Goal: Task Accomplishment & Management: Manage account settings

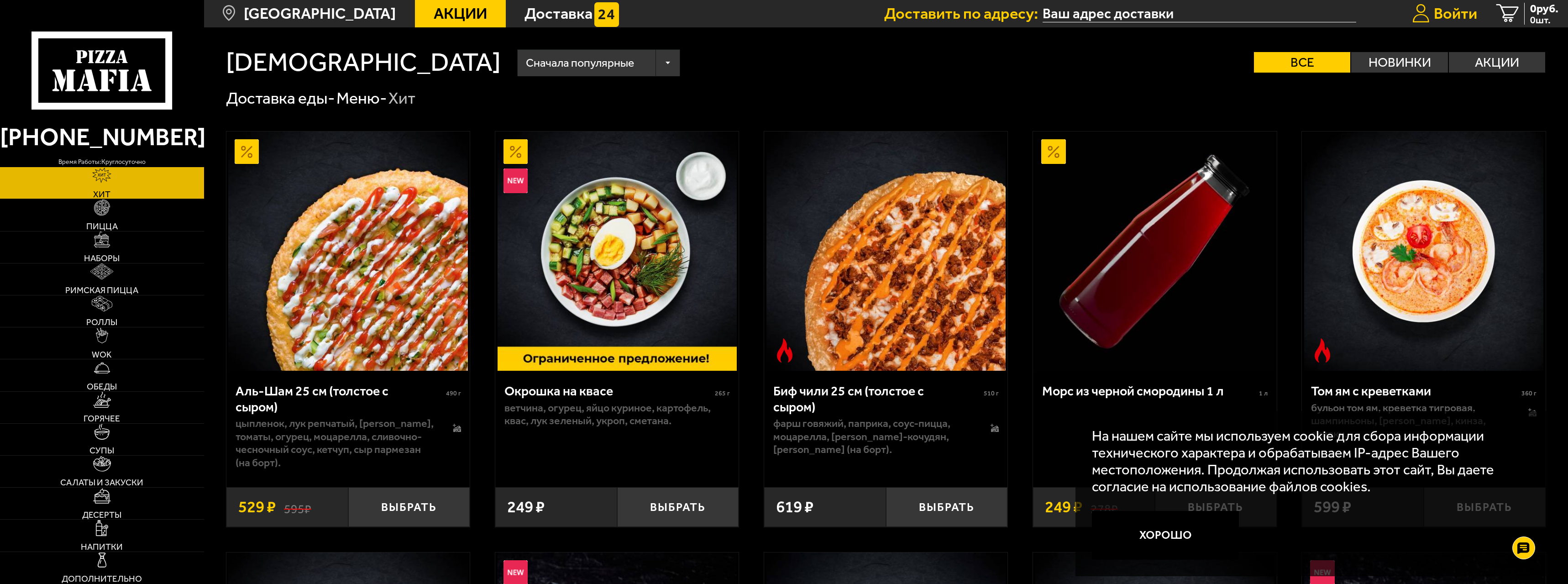
click at [1461, 6] on span "Войти" at bounding box center [1455, 13] width 43 height 15
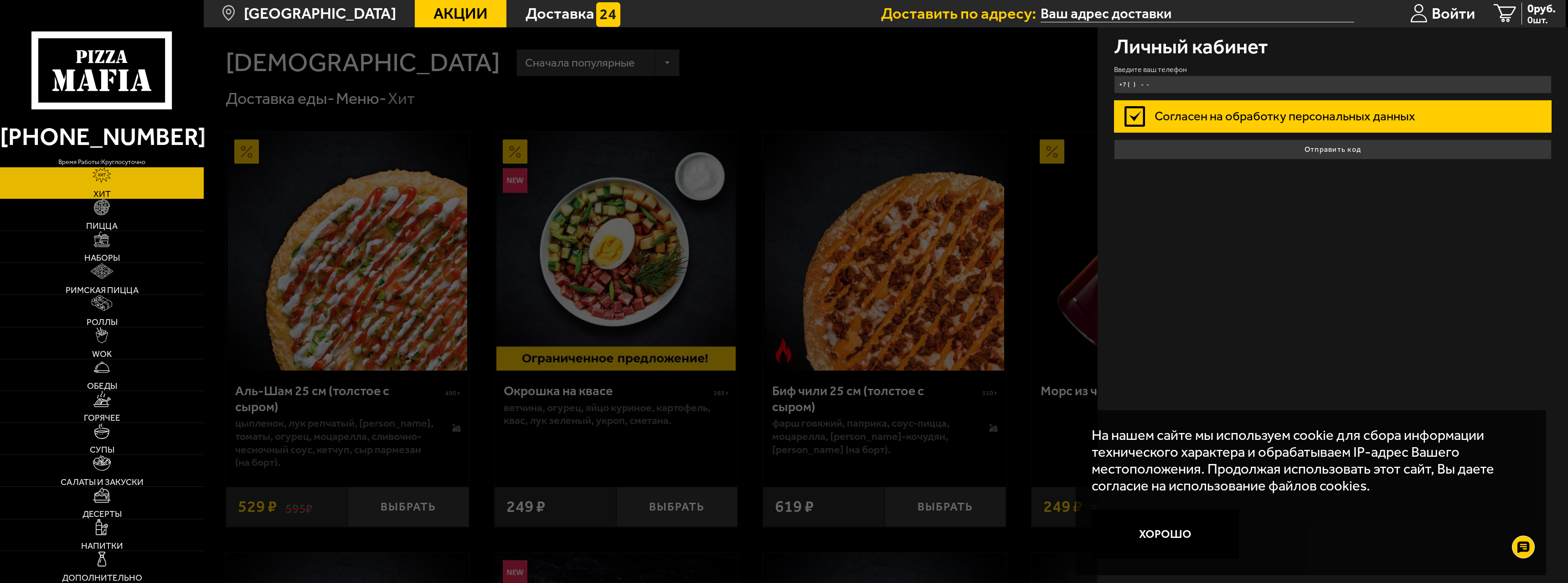
click at [1261, 88] on input "+7 ( ) - -" at bounding box center [1332, 84] width 438 height 18
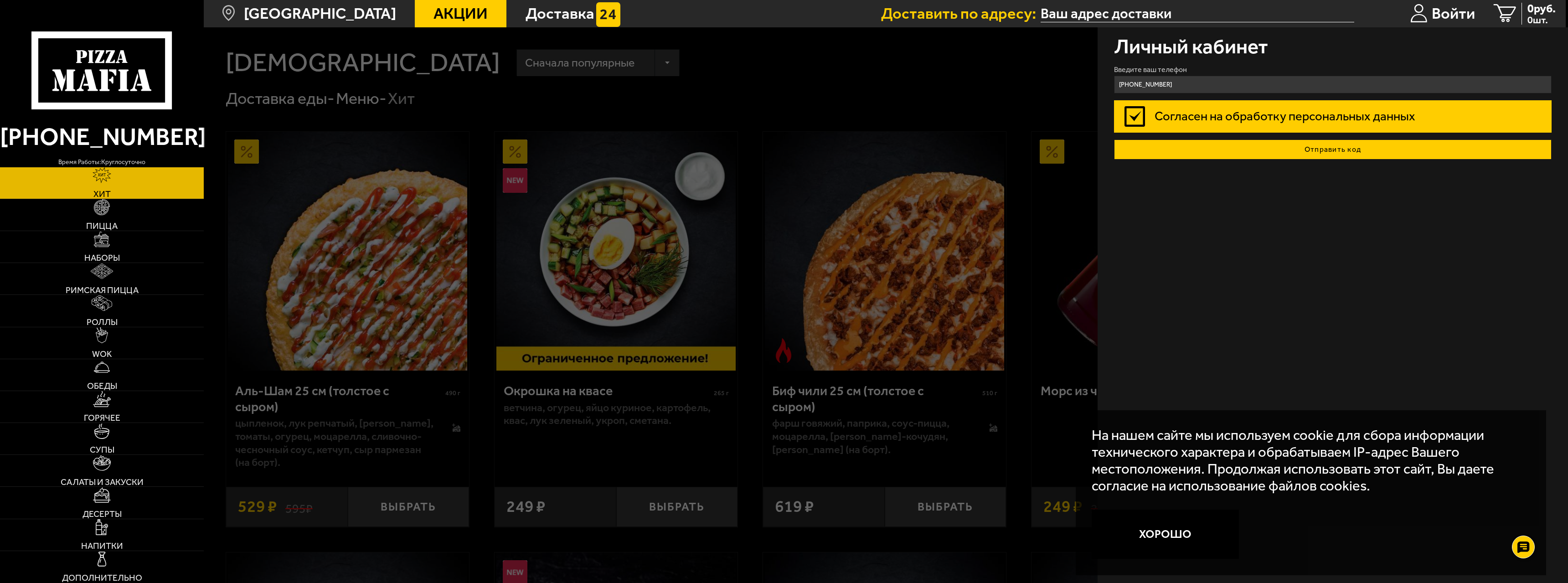
type input "[PHONE_NUMBER]"
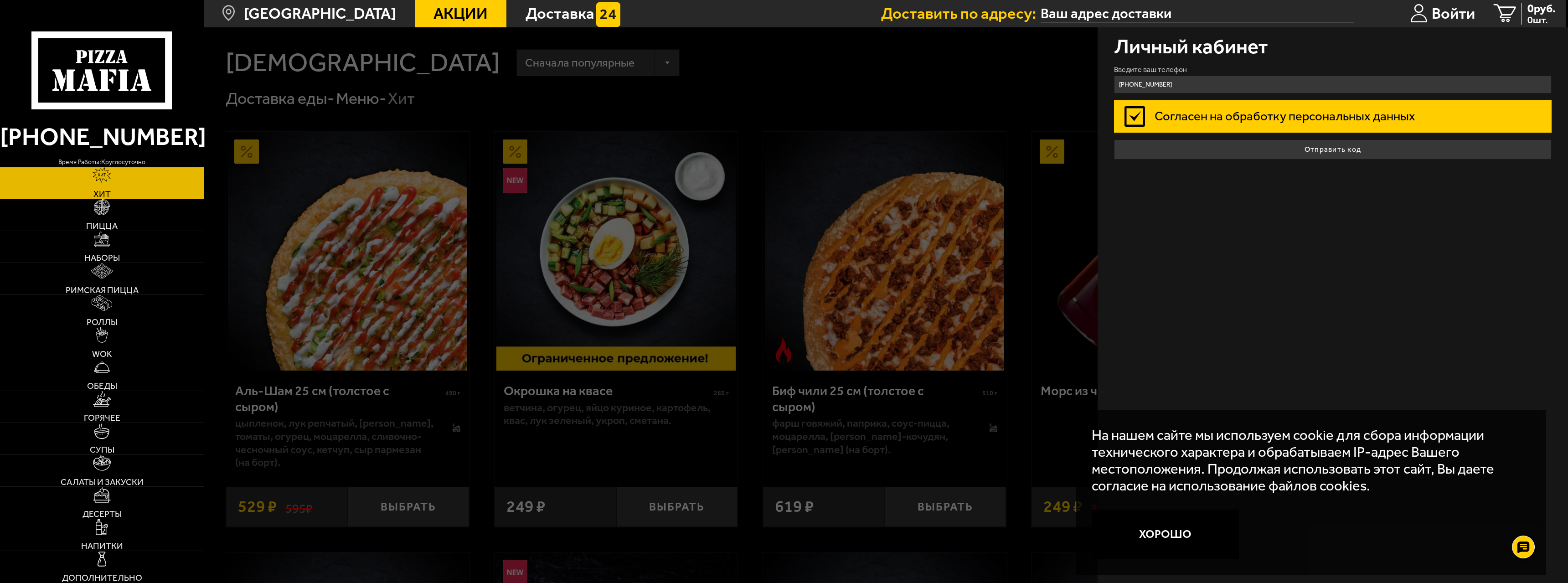
drag, startPoint x: 1284, startPoint y: 150, endPoint x: 1279, endPoint y: 152, distance: 5.4
click at [1279, 152] on button "Отправить код" at bounding box center [1332, 149] width 438 height 20
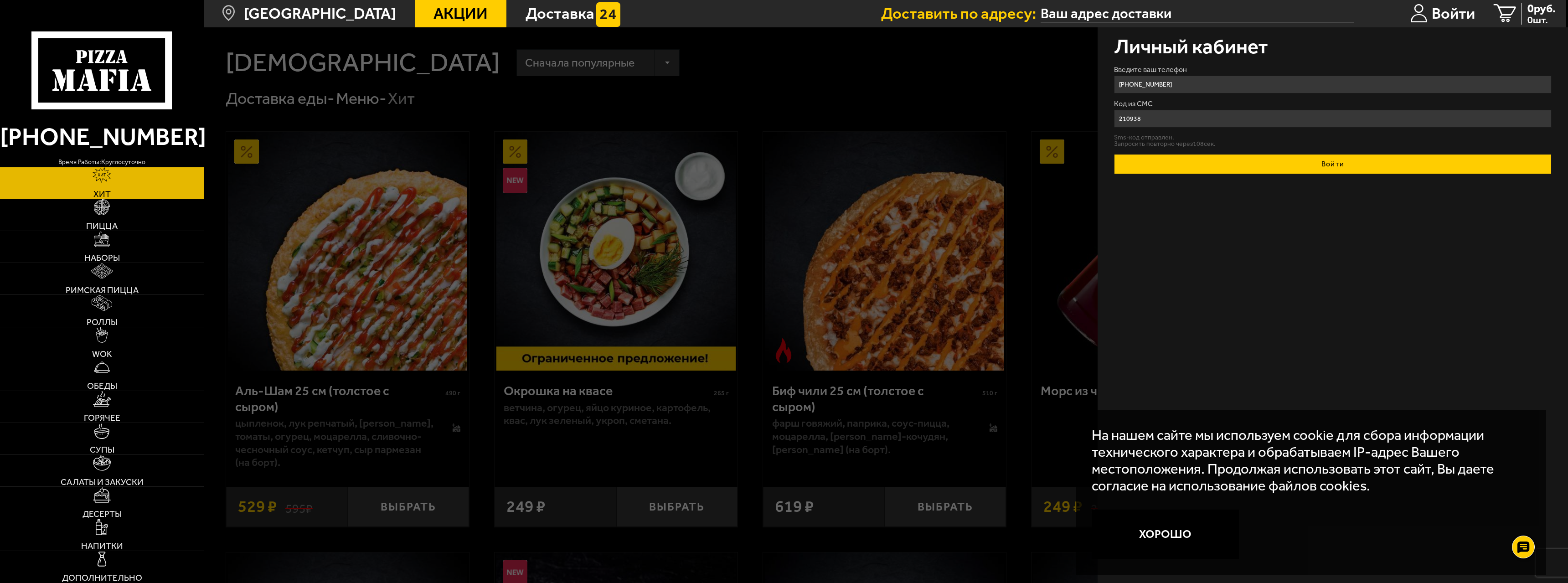
type input "210938"
click at [1342, 170] on button "Войти" at bounding box center [1332, 164] width 438 height 20
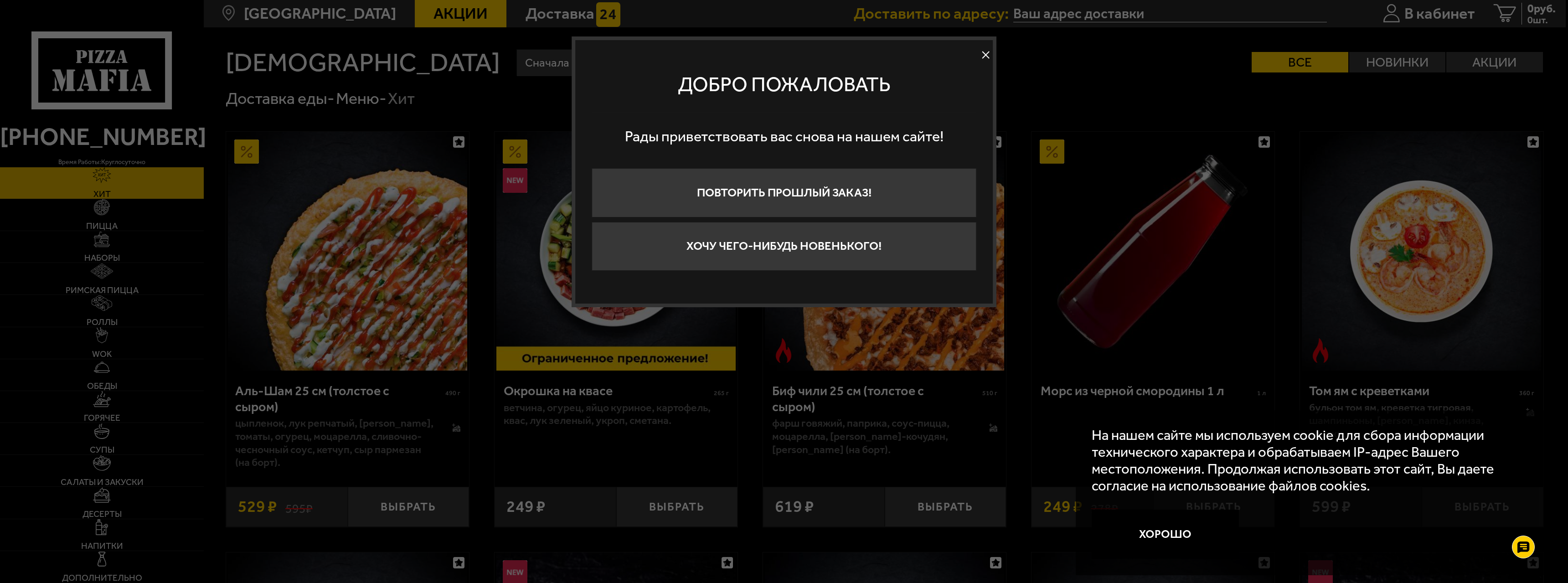
click at [982, 52] on button at bounding box center [986, 55] width 13 height 13
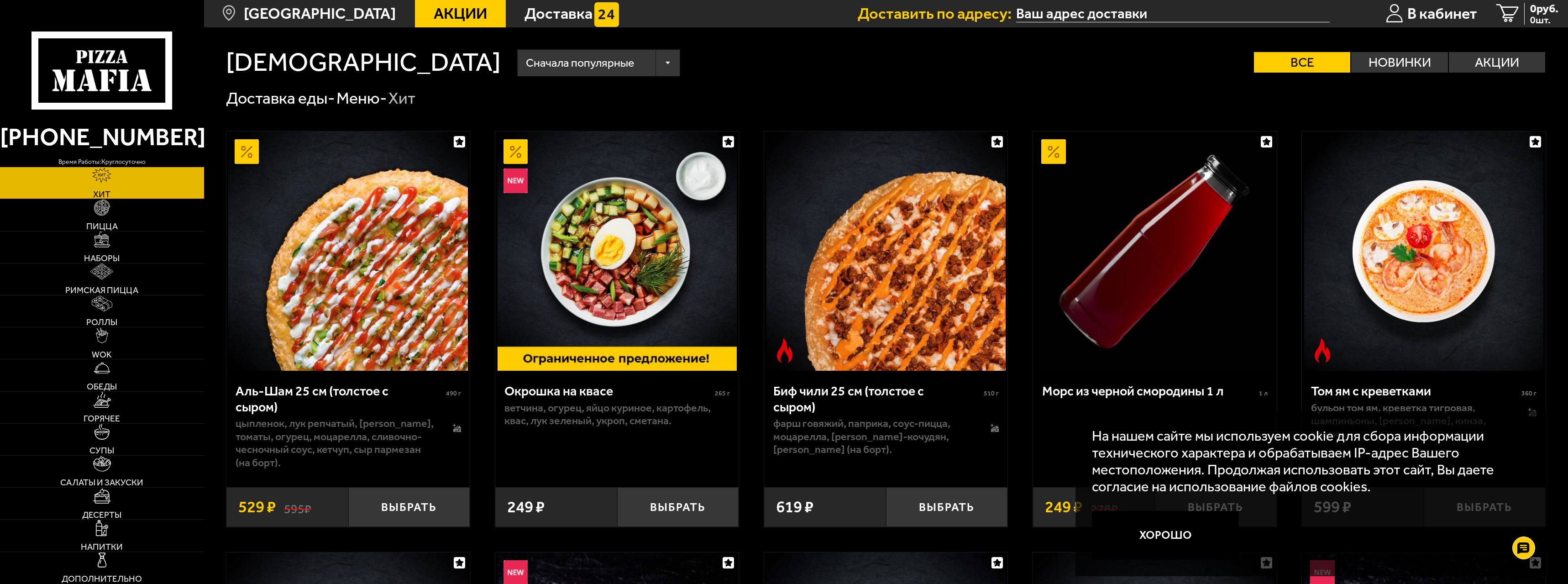
click at [1122, 7] on input "text" at bounding box center [1173, 13] width 313 height 17
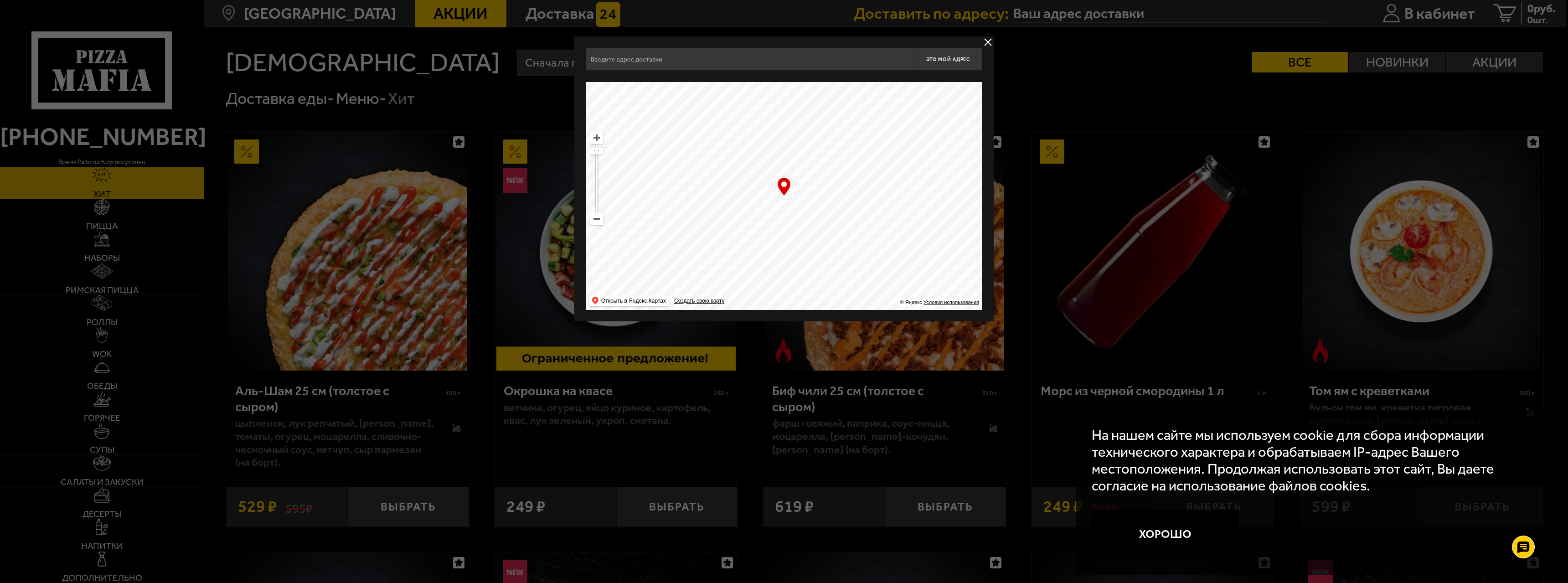
click at [767, 61] on input "text" at bounding box center [749, 59] width 328 height 23
type input "g"
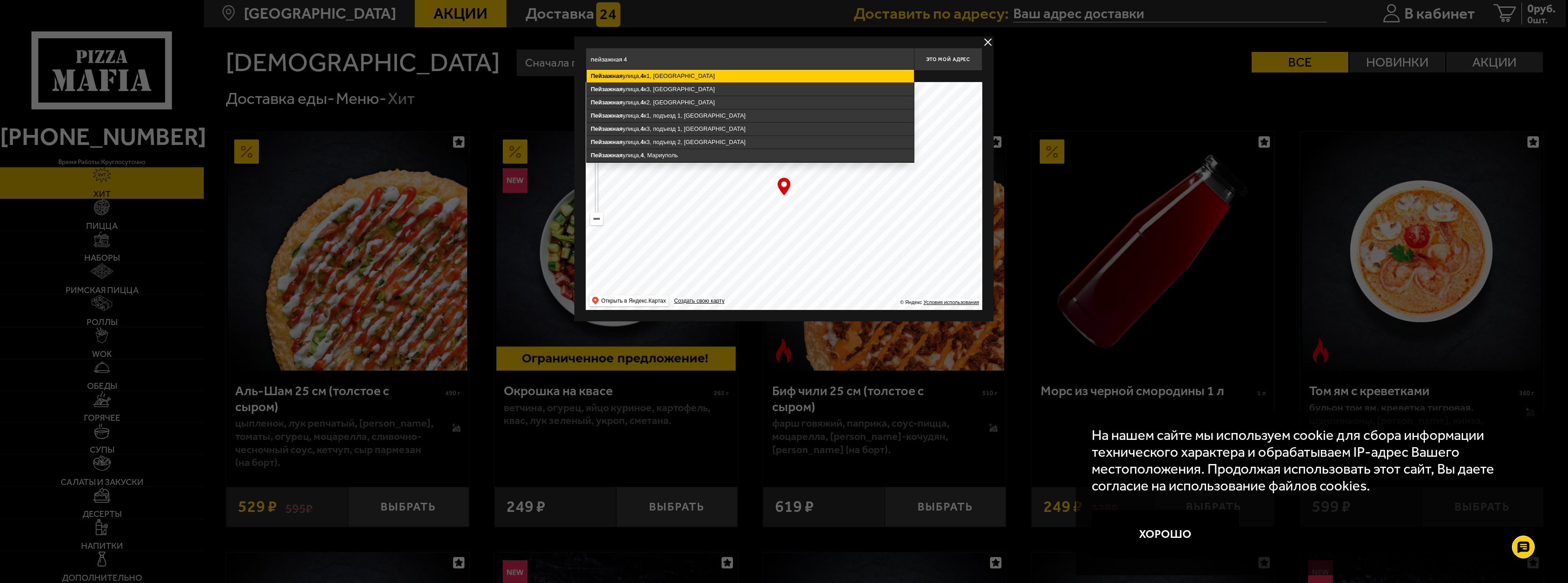
click at [672, 75] on ymaps "[STREET_ADDRESS]" at bounding box center [751, 76] width 327 height 13
type input "[STREET_ADDRESS]"
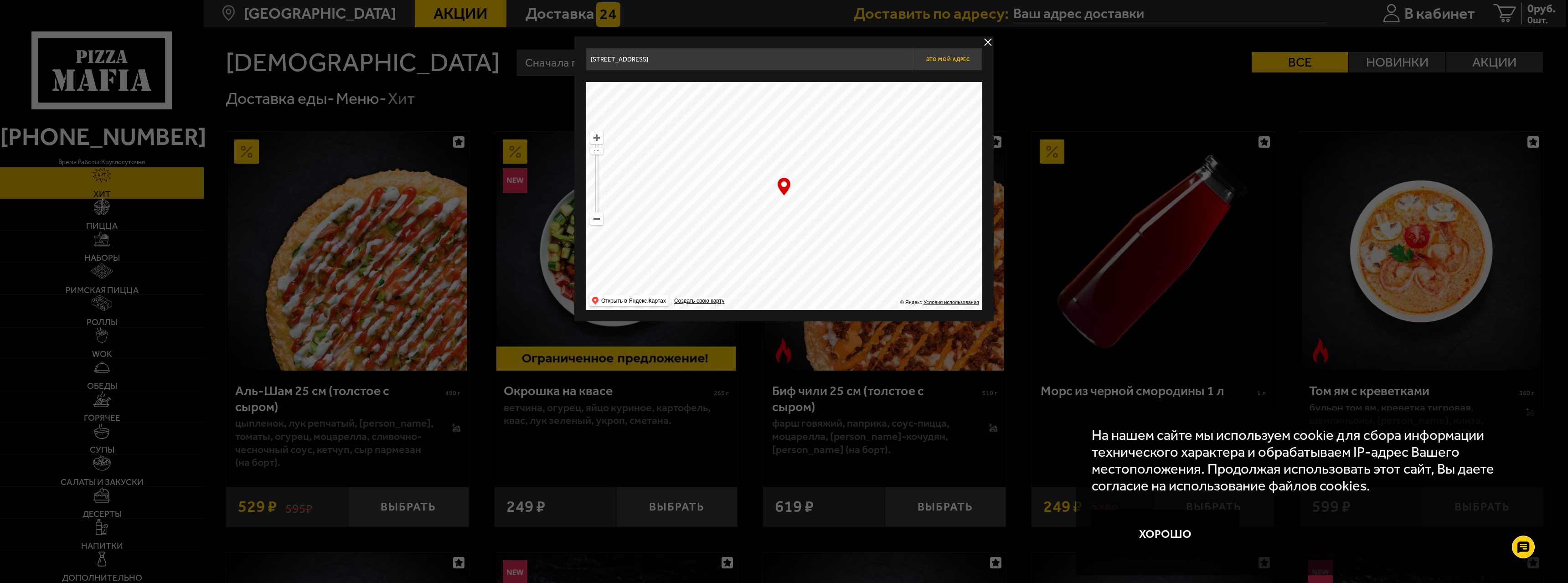
click at [942, 63] on button "Это мой адрес" at bounding box center [948, 59] width 68 height 23
click at [986, 39] on button "delivery type" at bounding box center [988, 42] width 12 height 12
